Goal: Task Accomplishment & Management: Manage account settings

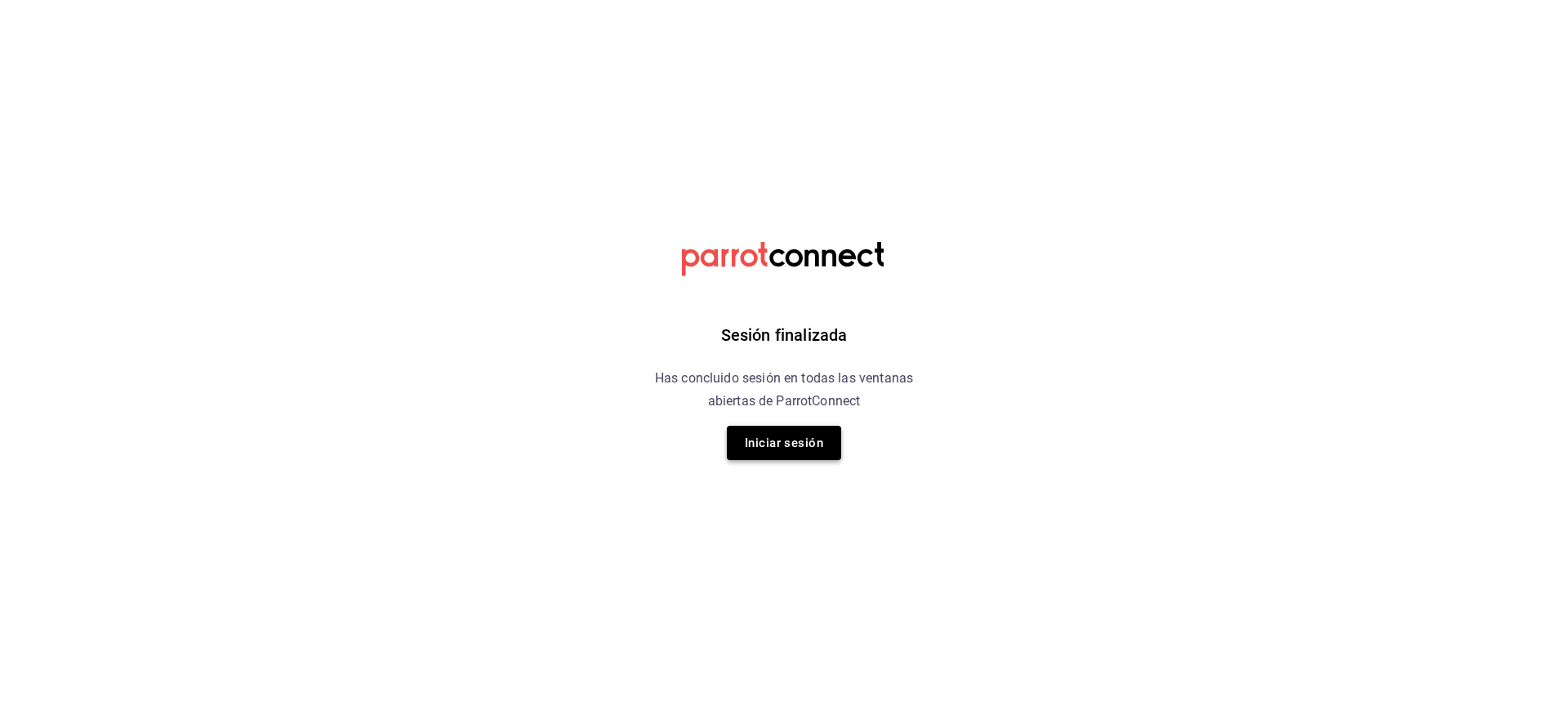
click at [807, 435] on button "Iniciar sesión" at bounding box center [784, 442] width 114 height 34
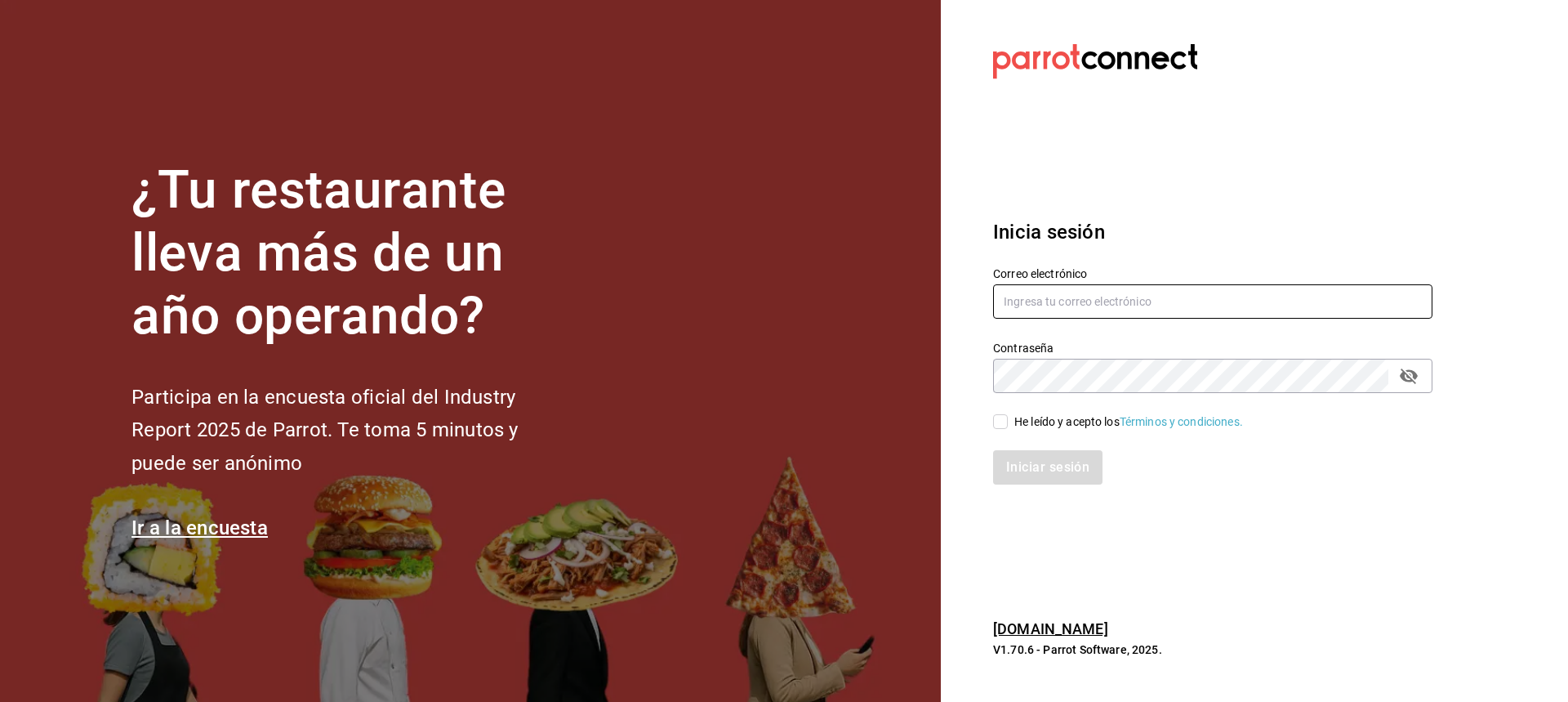
type input "[PERSON_NAME][EMAIL_ADDRESS][DOMAIN_NAME]"
click at [999, 423] on input "He leído y acepto los Términos y condiciones." at bounding box center [1000, 421] width 15 height 15
checkbox input "true"
click at [1024, 474] on button "Iniciar sesión" at bounding box center [1048, 467] width 111 height 34
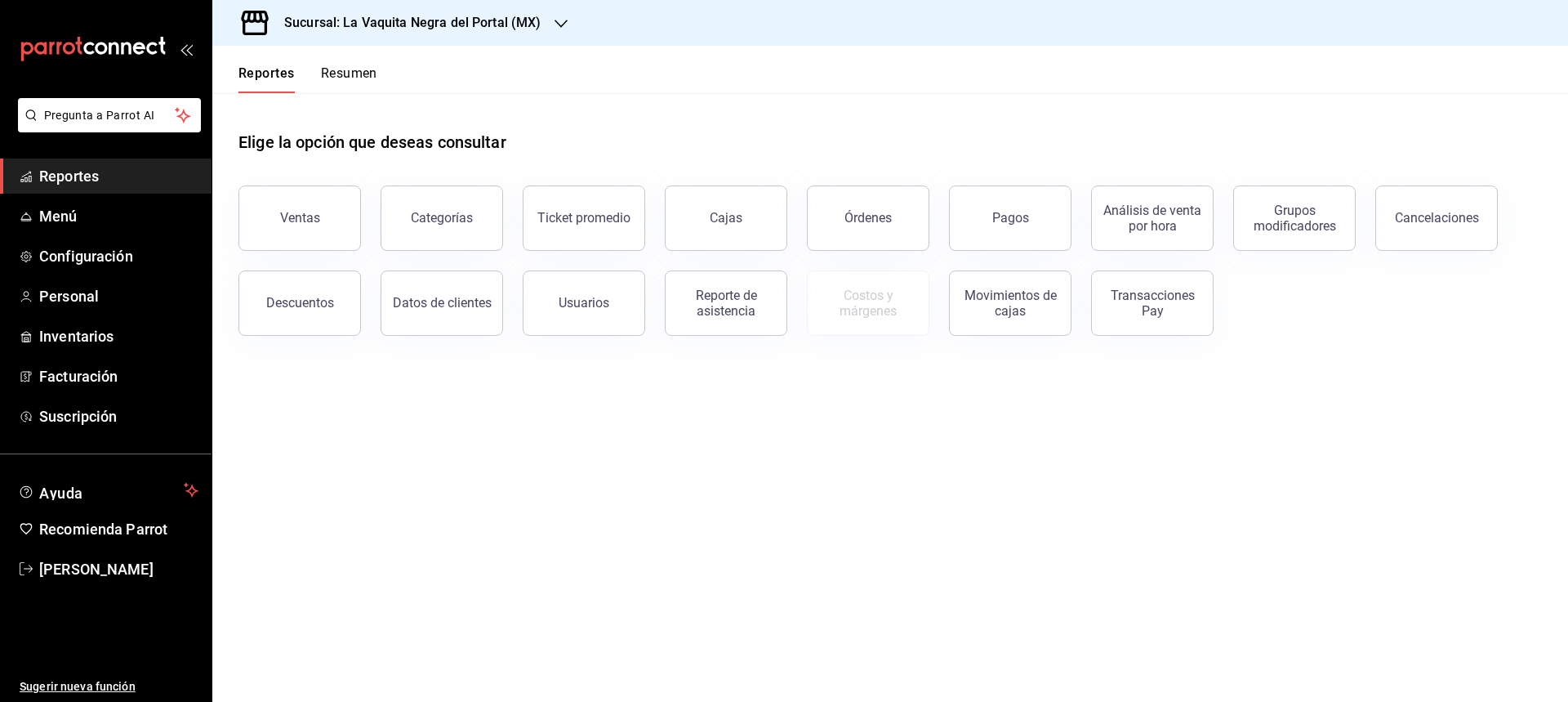
click at [480, 15] on h3 "Sucursal: La Vaquita Negra del Portal (MX)" at bounding box center [406, 23] width 270 height 19
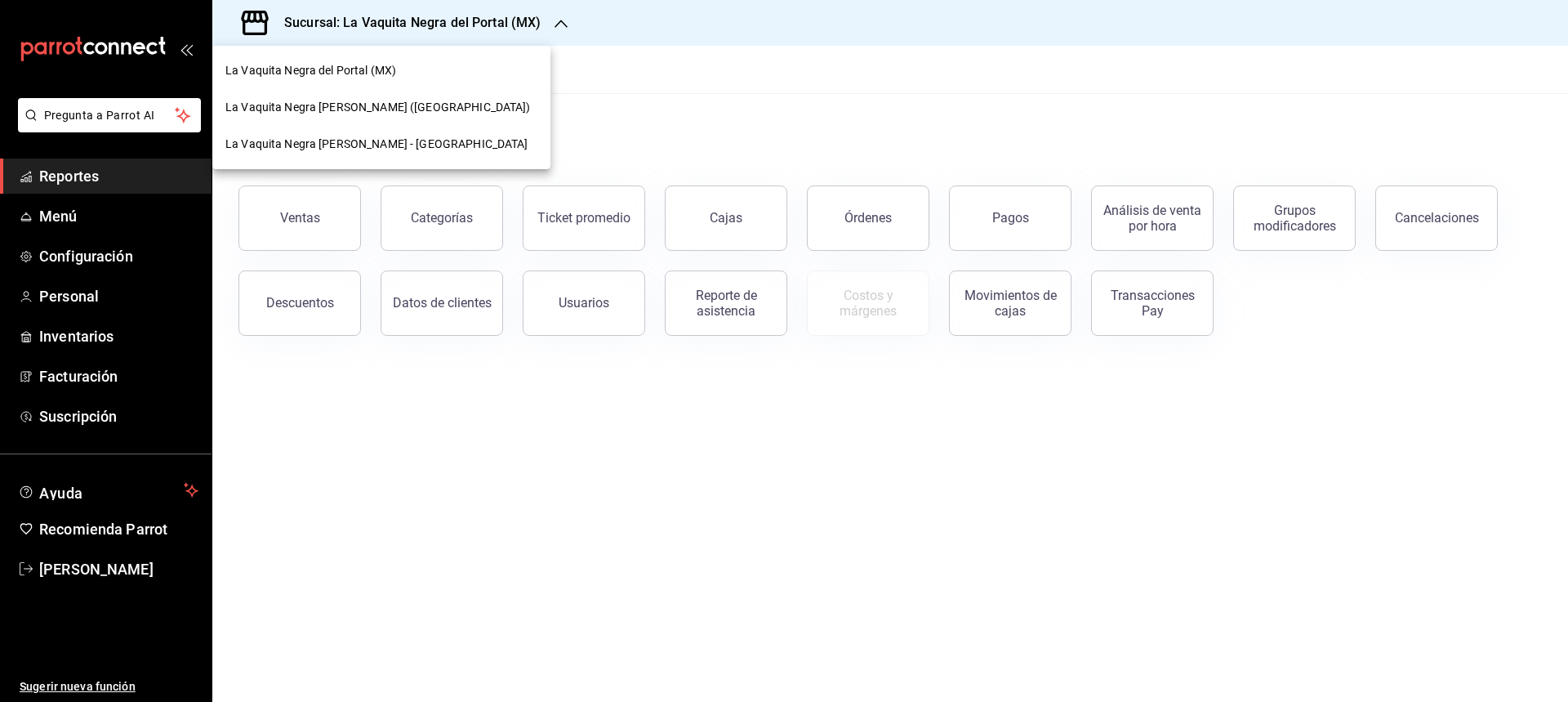
click at [392, 141] on span "La Vaquita Negra [PERSON_NAME] - [GEOGRAPHIC_DATA]" at bounding box center [376, 144] width 303 height 17
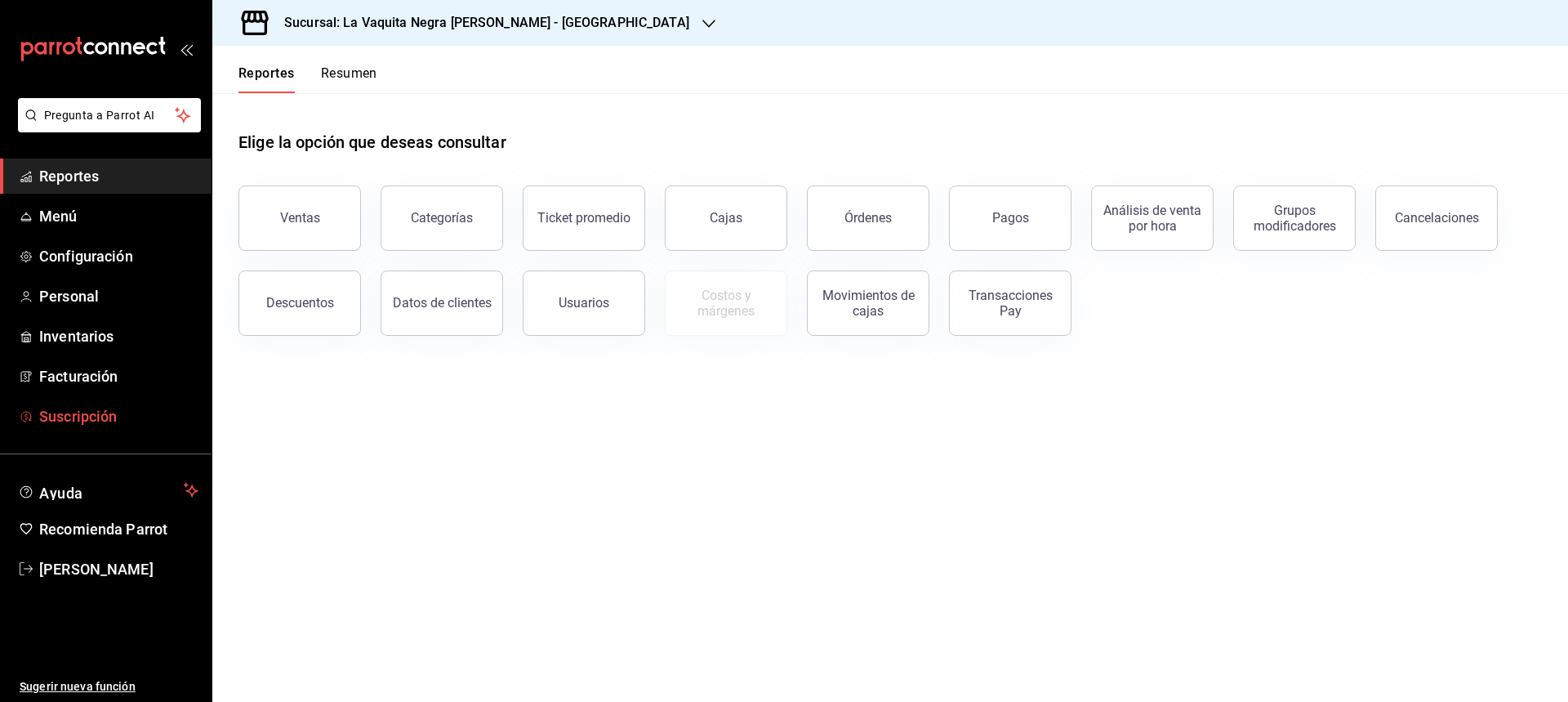
click at [96, 413] on span "Suscripción" at bounding box center [119, 416] width 160 height 22
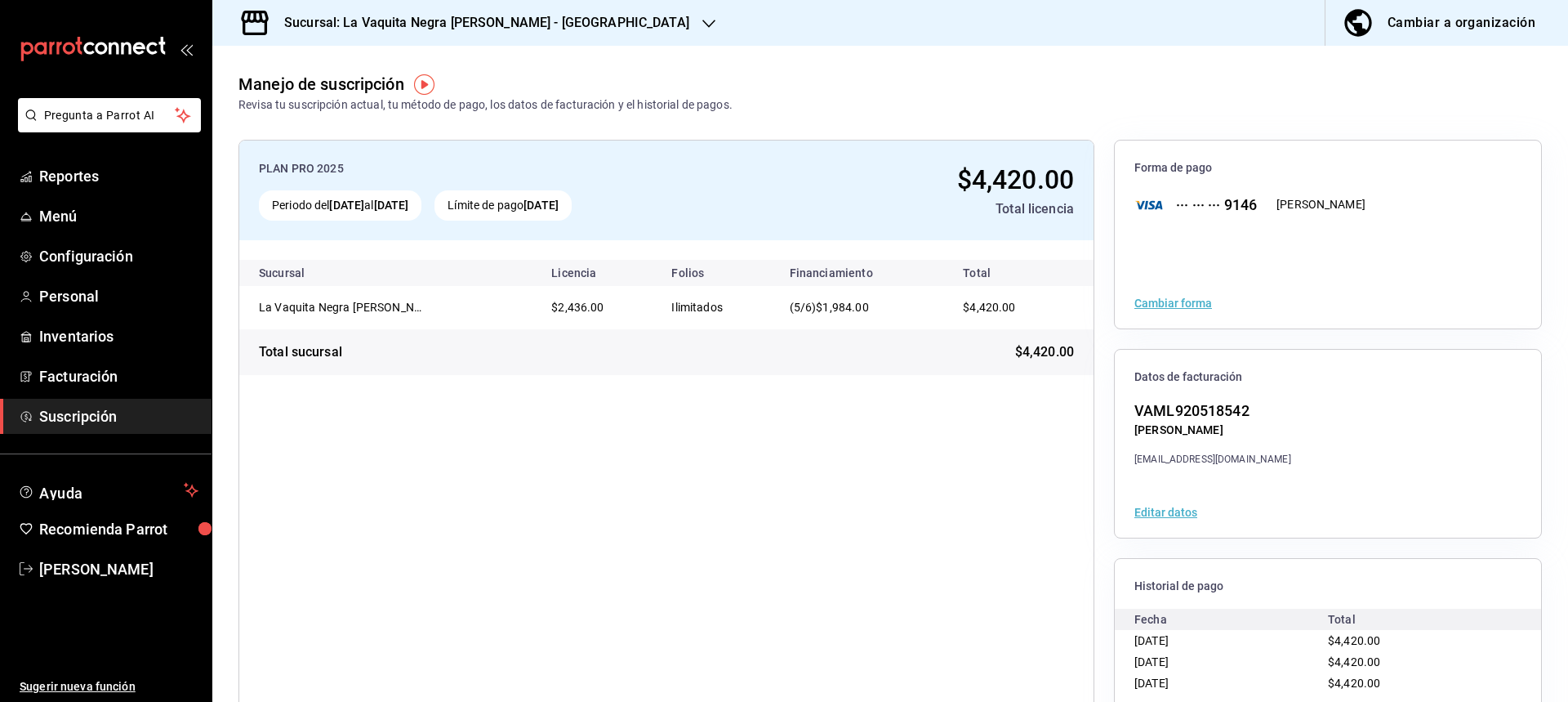
click at [562, 23] on h3 "Sucursal: La Vaquita Negra de Portales - Hidalgo" at bounding box center [481, 23] width 419 height 19
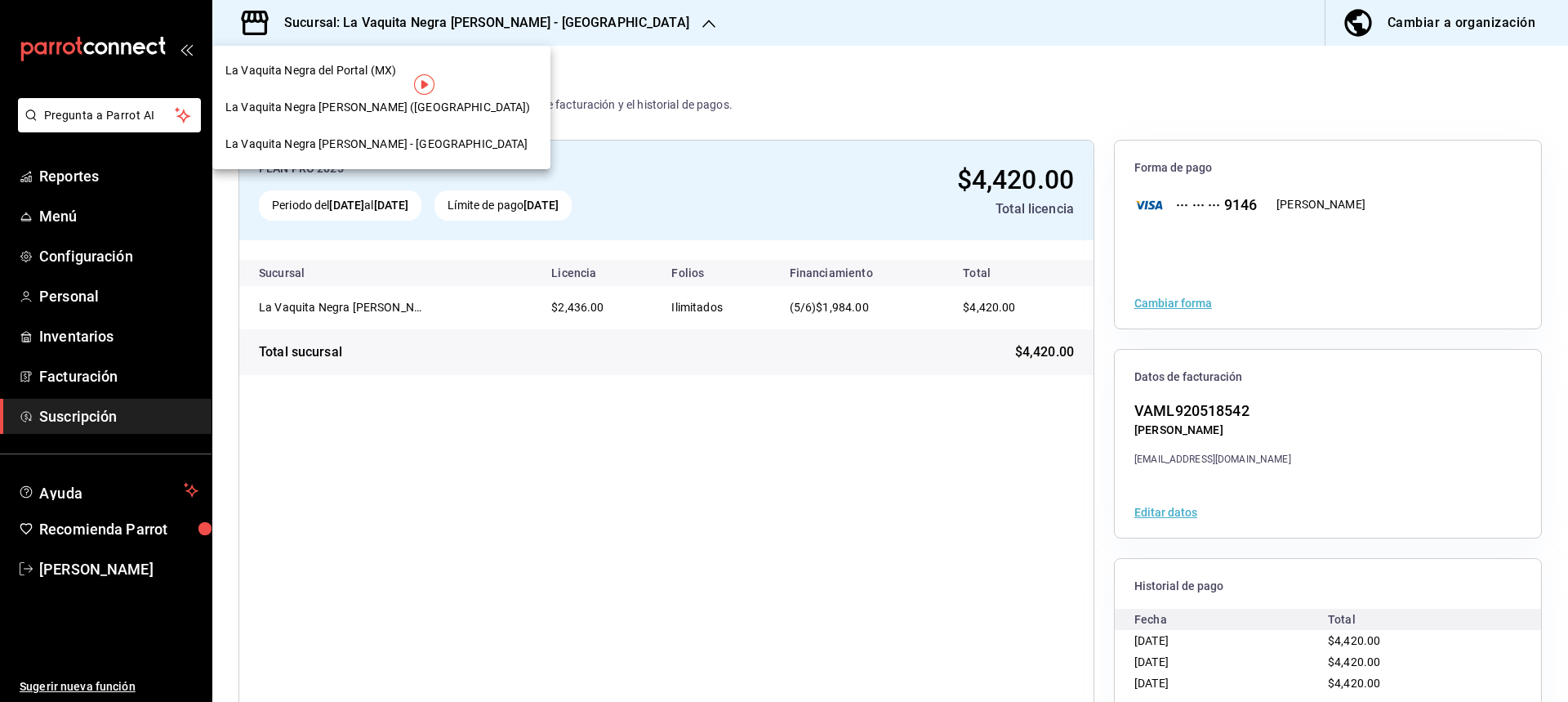
click at [494, 437] on div at bounding box center [784, 351] width 1568 height 702
